Goal: Navigation & Orientation: Find specific page/section

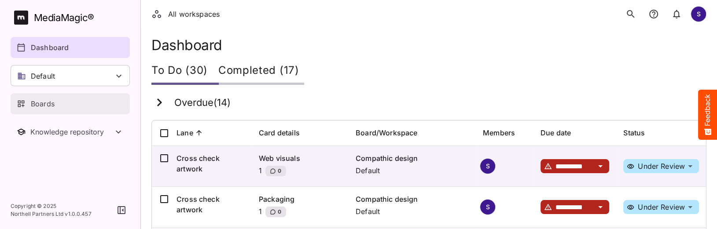
click at [73, 104] on div "Boards" at bounding box center [71, 104] width 108 height 11
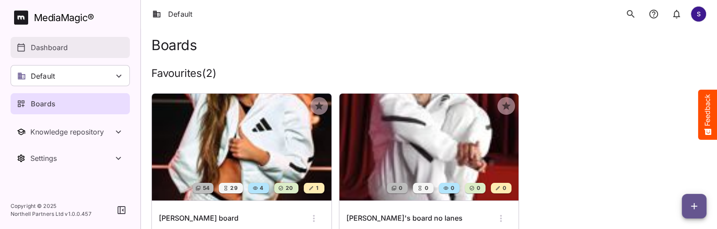
click at [81, 47] on div "Dashboard" at bounding box center [71, 47] width 108 height 11
